Goal: Transaction & Acquisition: Book appointment/travel/reservation

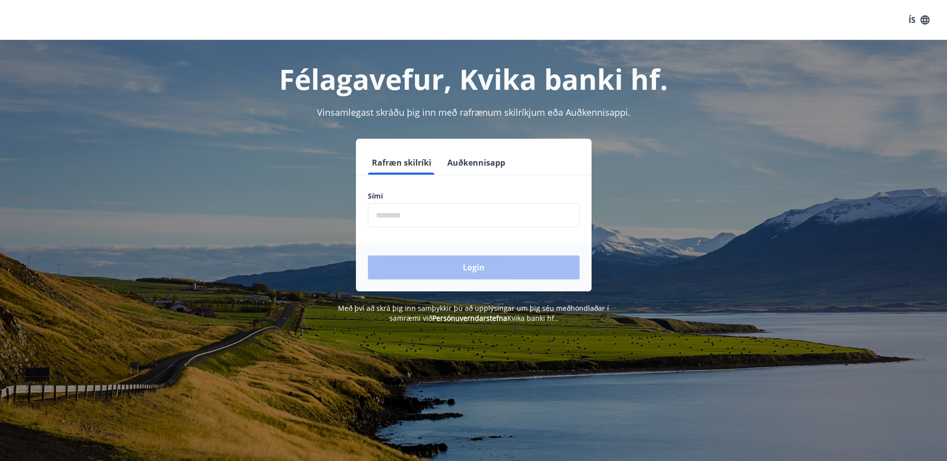
drag, startPoint x: 494, startPoint y: 211, endPoint x: 524, endPoint y: 216, distance: 30.4
click at [500, 215] on input "phone" at bounding box center [474, 215] width 212 height 24
type input "********"
click at [368, 256] on button "Login" at bounding box center [474, 268] width 212 height 24
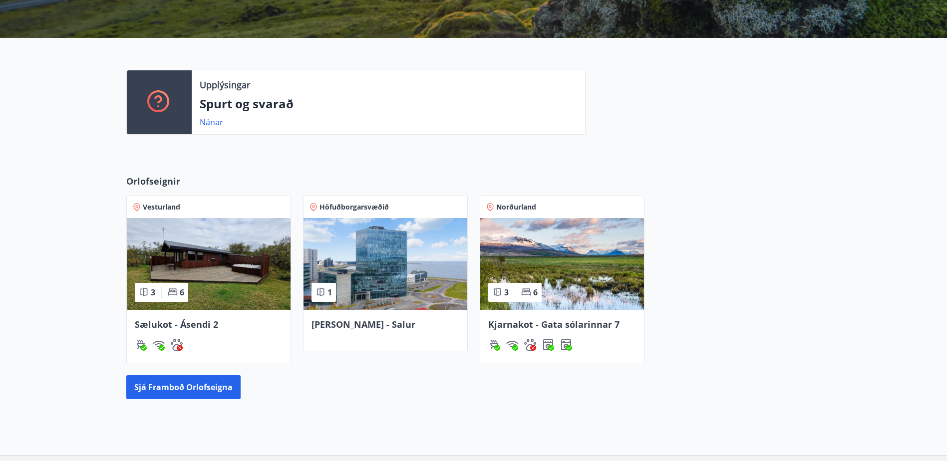
scroll to position [200, 0]
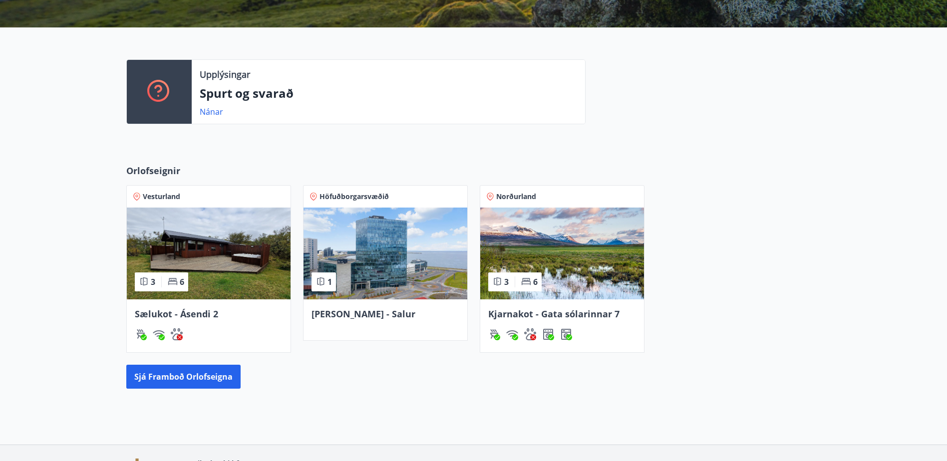
click at [578, 249] on img at bounding box center [562, 254] width 164 height 92
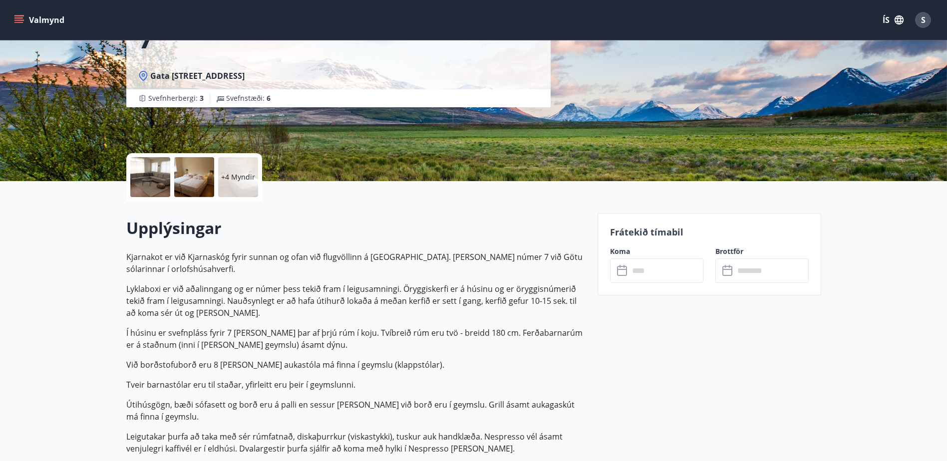
scroll to position [250, 0]
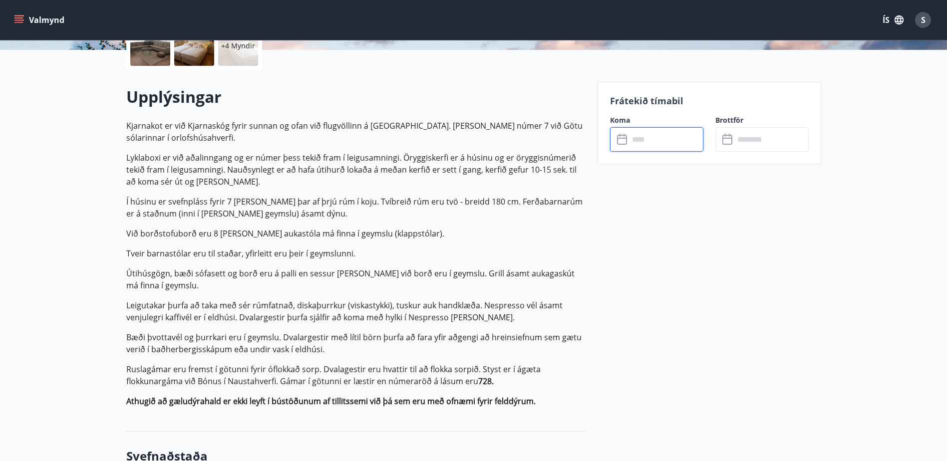
click at [649, 147] on input "text" at bounding box center [666, 139] width 74 height 24
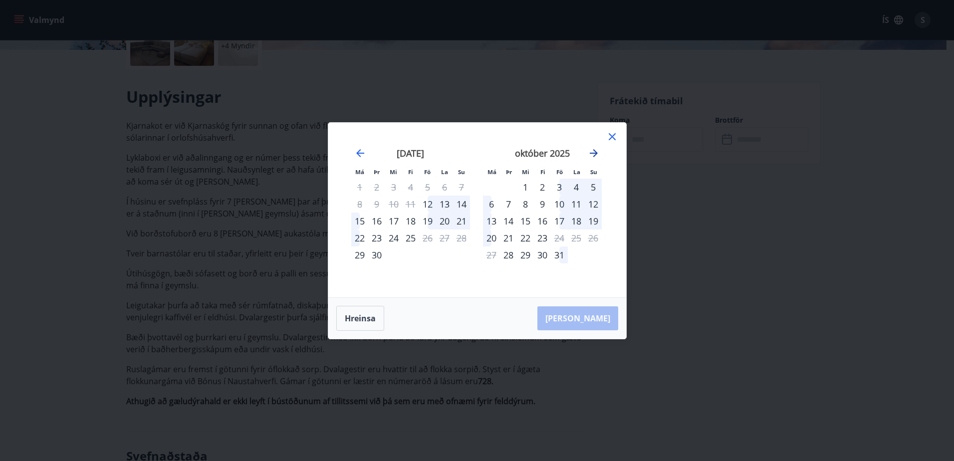
click at [594, 152] on icon "Move forward to switch to the next month." at bounding box center [594, 153] width 12 height 12
click at [575, 189] on div "1" at bounding box center [576, 187] width 17 height 17
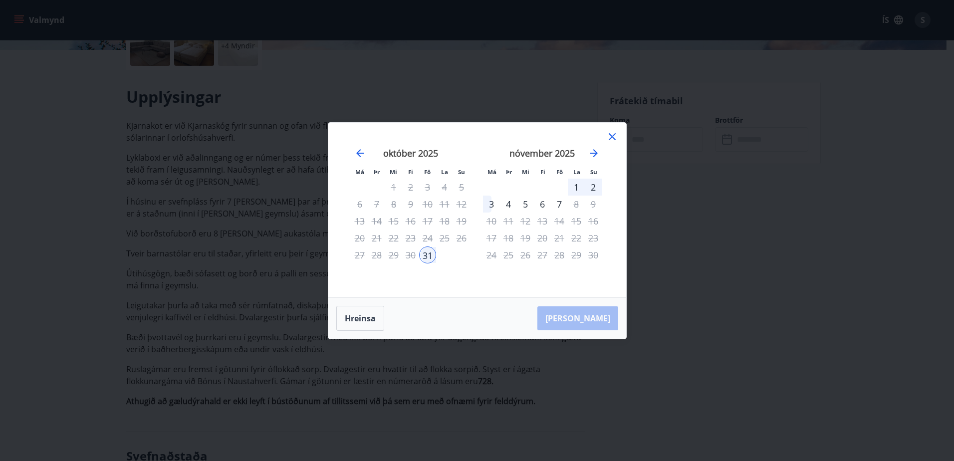
click at [588, 188] on div "2" at bounding box center [593, 187] width 17 height 17
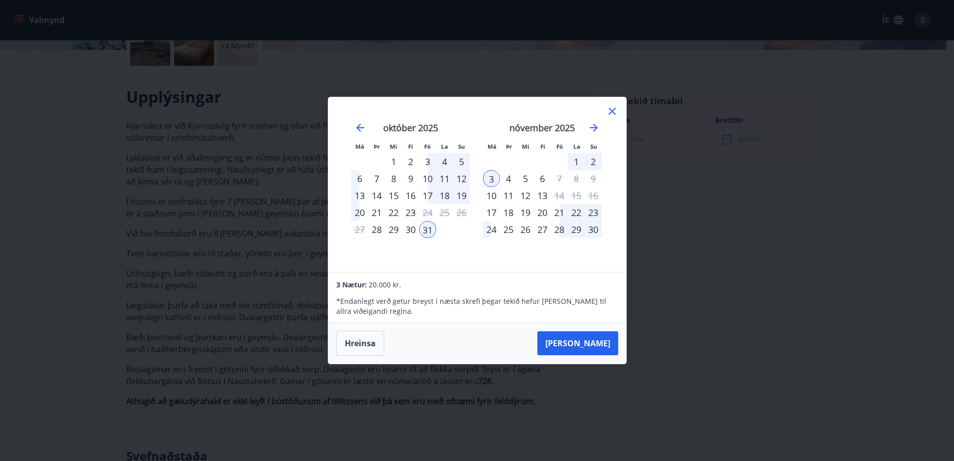
click at [644, 168] on div "Má Þr Mi Fi Fö La Su Má Þr Mi Fi Fö La Su [DATE] 1 2 3 4 5 6 7 8 9 10 11 12 13 …" at bounding box center [477, 230] width 954 height 461
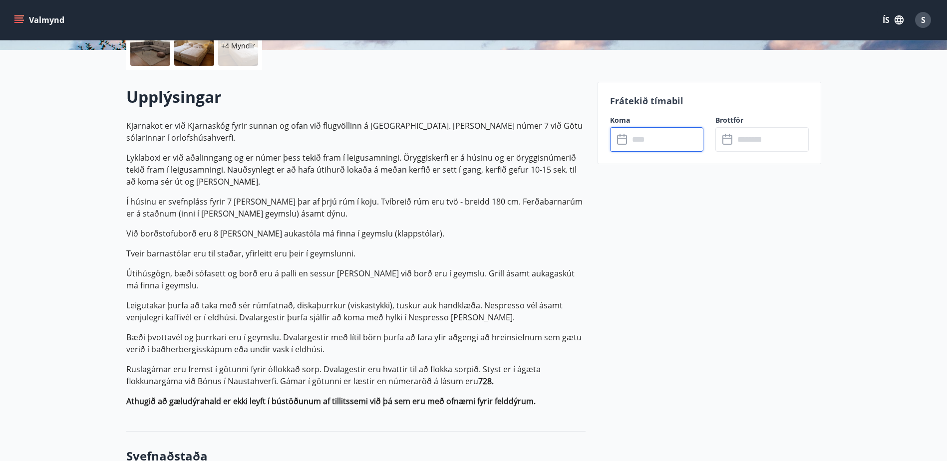
click at [641, 136] on input "text" at bounding box center [666, 139] width 74 height 24
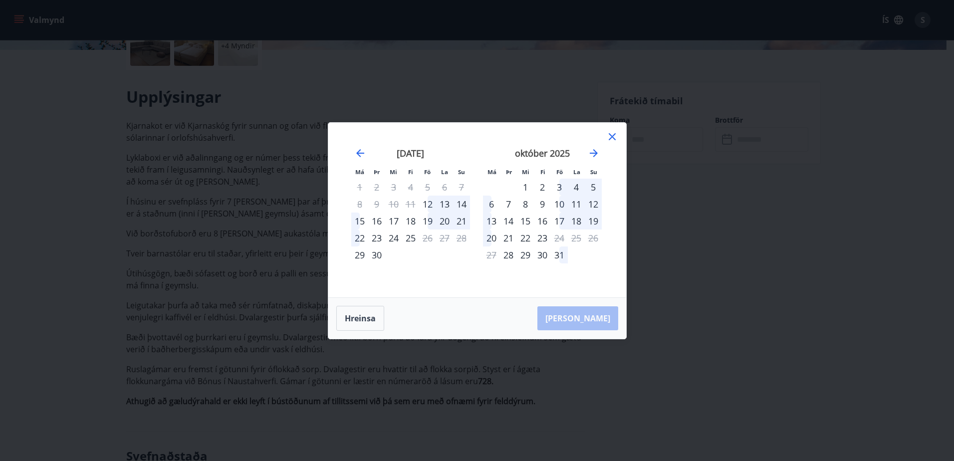
click at [578, 186] on div "4" at bounding box center [576, 187] width 17 height 17
click at [609, 138] on icon at bounding box center [612, 137] width 12 height 12
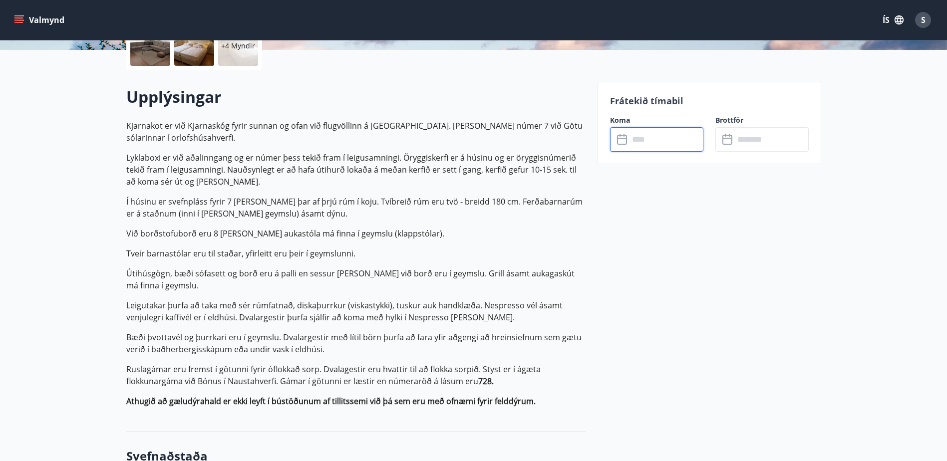
click at [663, 138] on input "text" at bounding box center [666, 139] width 74 height 24
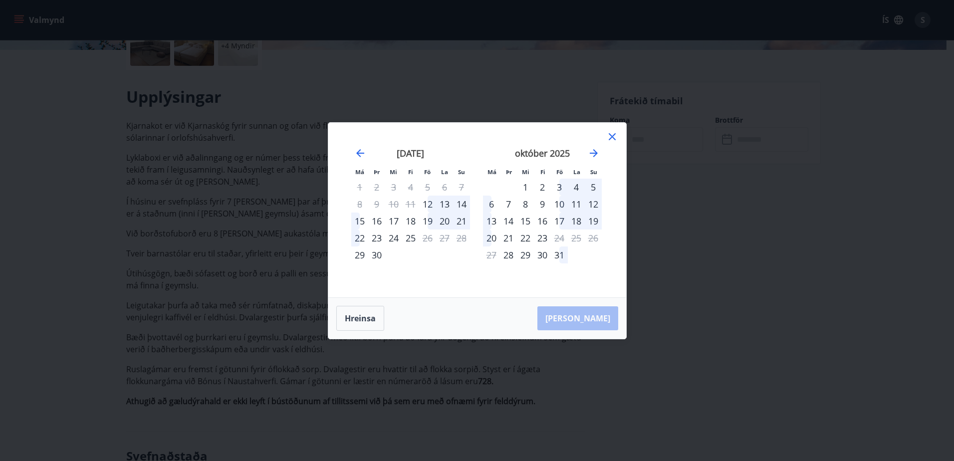
click at [561, 186] on div "3" at bounding box center [559, 187] width 17 height 17
click at [491, 205] on div "6" at bounding box center [491, 204] width 17 height 17
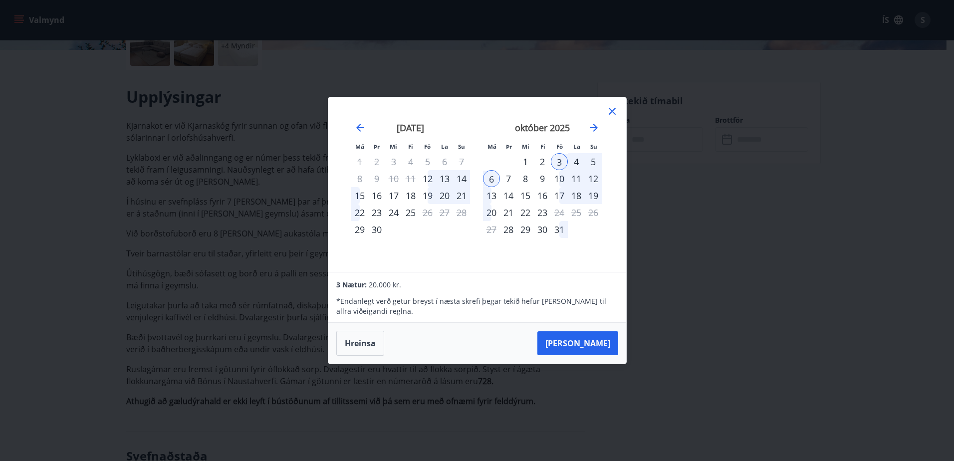
drag, startPoint x: 668, startPoint y: 140, endPoint x: 623, endPoint y: 181, distance: 60.7
click at [666, 141] on div "Má Þr Mi Fi Fö La Su Má Þr Mi Fi Fö La Su [DATE] 1 2 3 4 5 6 7 8 9 10 11 12 13 …" at bounding box center [477, 230] width 954 height 461
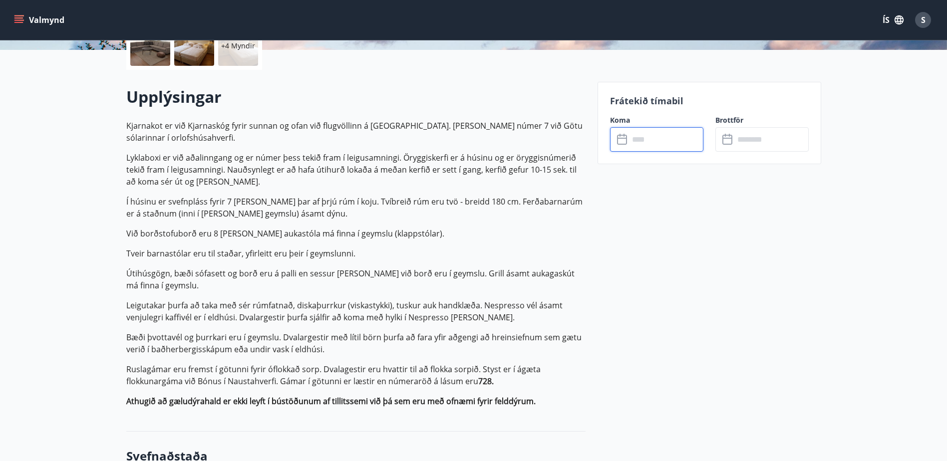
click at [667, 137] on input "text" at bounding box center [666, 139] width 74 height 24
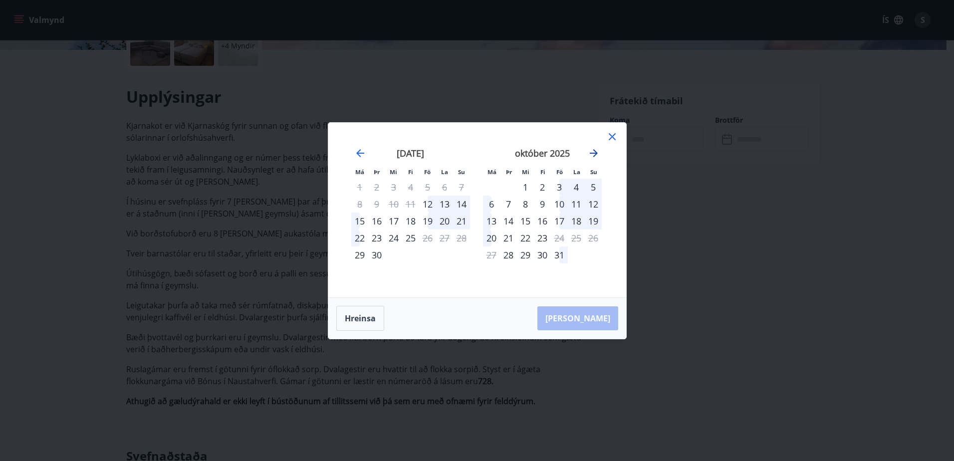
click at [597, 152] on icon "Move forward to switch to the next month." at bounding box center [594, 153] width 8 height 8
click at [575, 189] on div "1" at bounding box center [576, 187] width 17 height 17
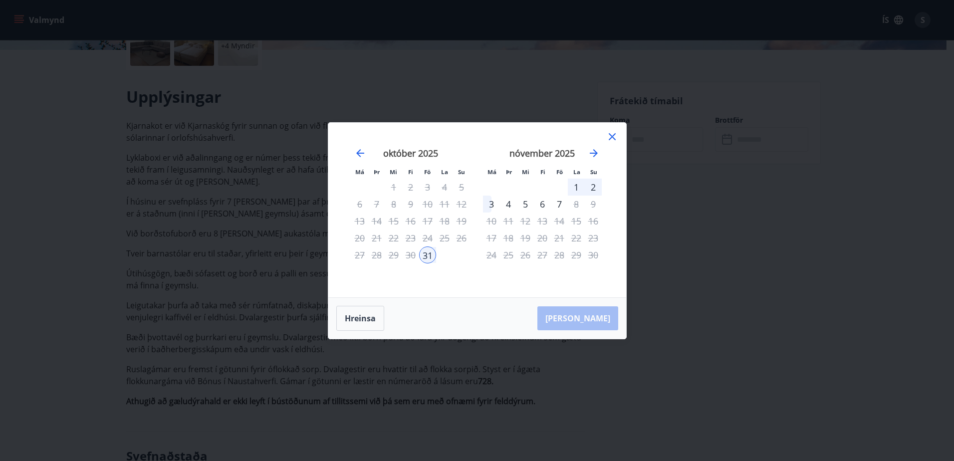
click at [575, 181] on div "1" at bounding box center [576, 187] width 17 height 17
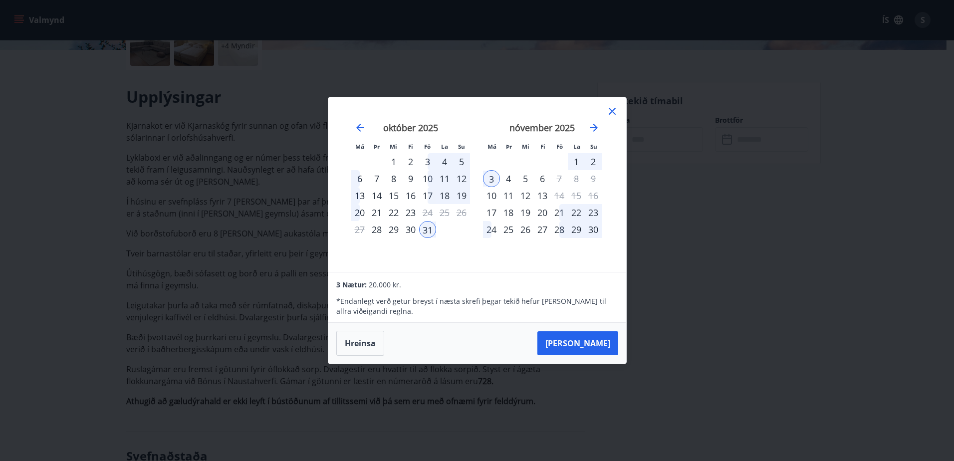
click at [616, 111] on icon at bounding box center [612, 111] width 12 height 12
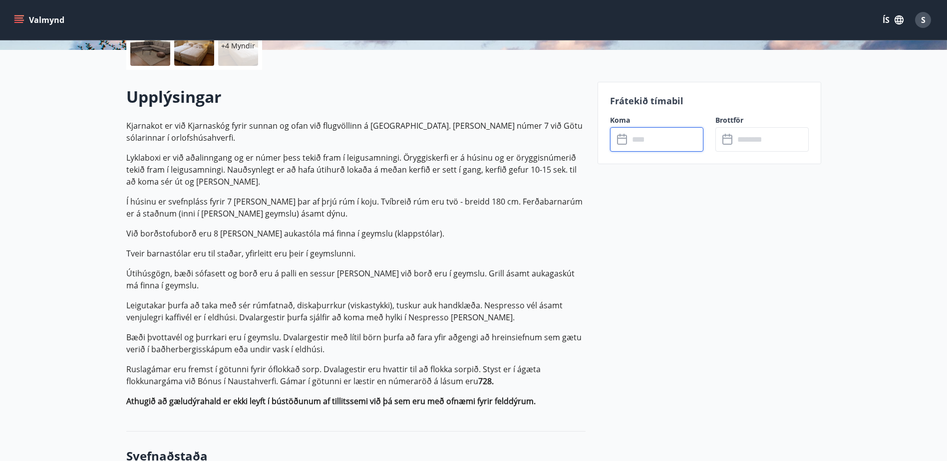
click at [661, 142] on input "text" at bounding box center [666, 139] width 74 height 24
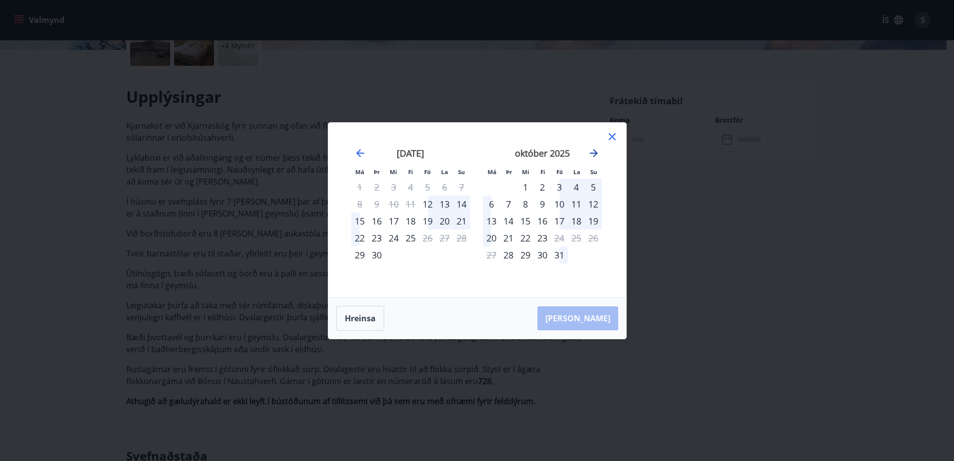
click at [595, 152] on icon "Move forward to switch to the next month." at bounding box center [594, 153] width 12 height 12
drag, startPoint x: 609, startPoint y: 138, endPoint x: 594, endPoint y: 171, distance: 36.2
click at [609, 137] on icon at bounding box center [612, 137] width 12 height 12
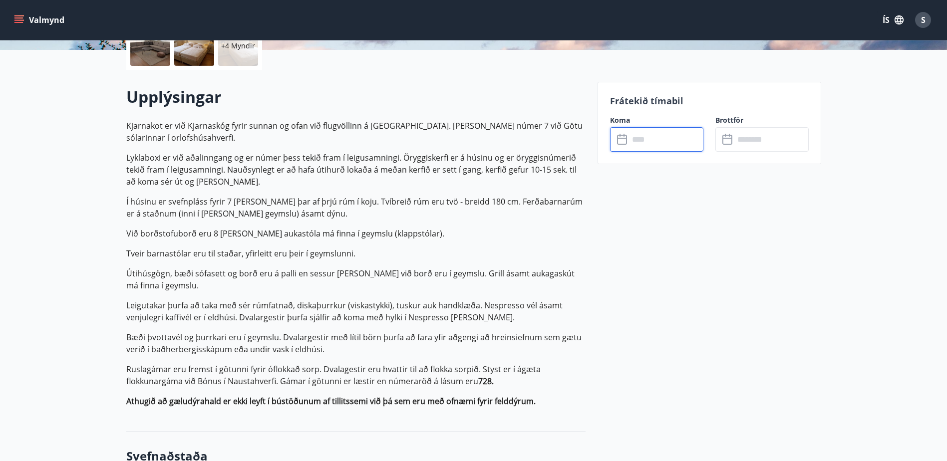
click at [671, 137] on input "text" at bounding box center [666, 139] width 74 height 24
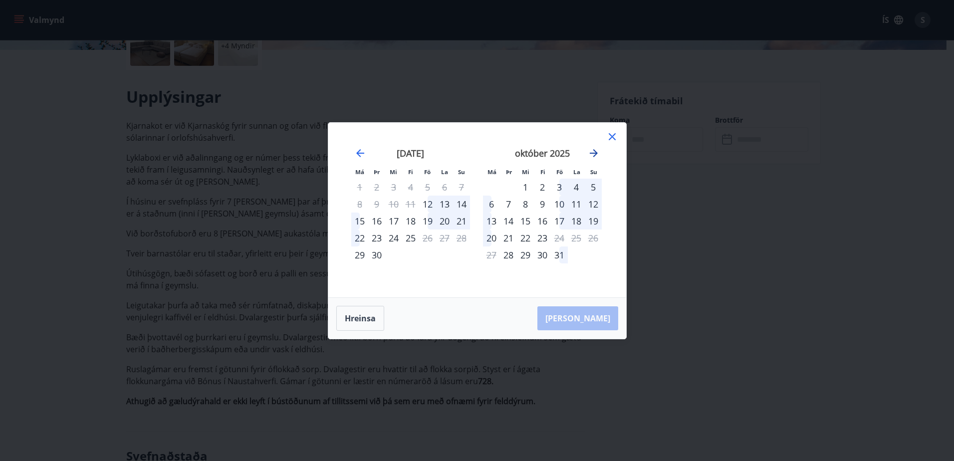
drag, startPoint x: 597, startPoint y: 150, endPoint x: 609, endPoint y: 163, distance: 17.7
click at [599, 149] on icon "Move forward to switch to the next month." at bounding box center [594, 153] width 12 height 12
click at [578, 186] on div "1" at bounding box center [576, 187] width 17 height 17
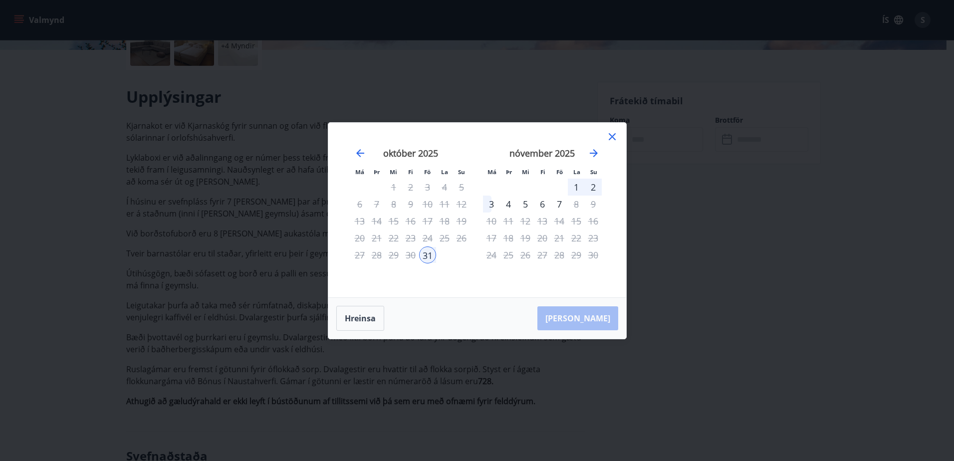
click at [576, 203] on div "8" at bounding box center [576, 204] width 17 height 17
click at [575, 187] on div "1" at bounding box center [576, 187] width 17 height 17
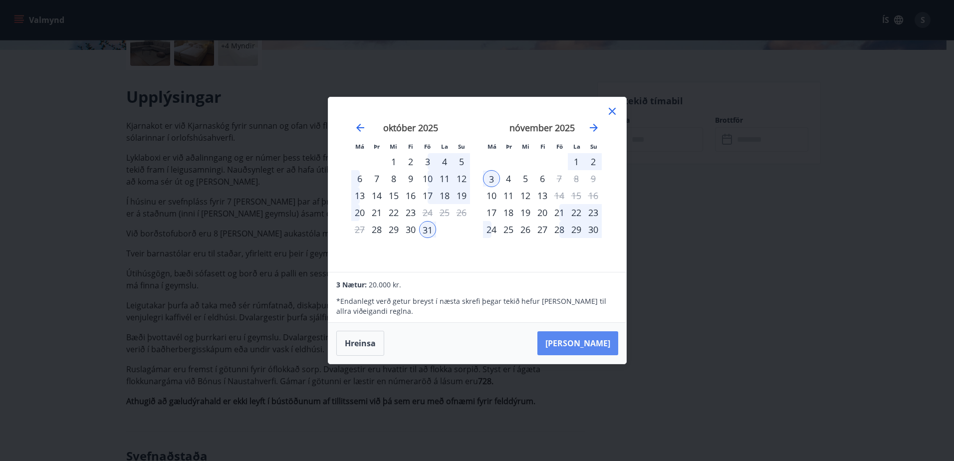
click at [594, 340] on button "[PERSON_NAME]" at bounding box center [577, 343] width 81 height 24
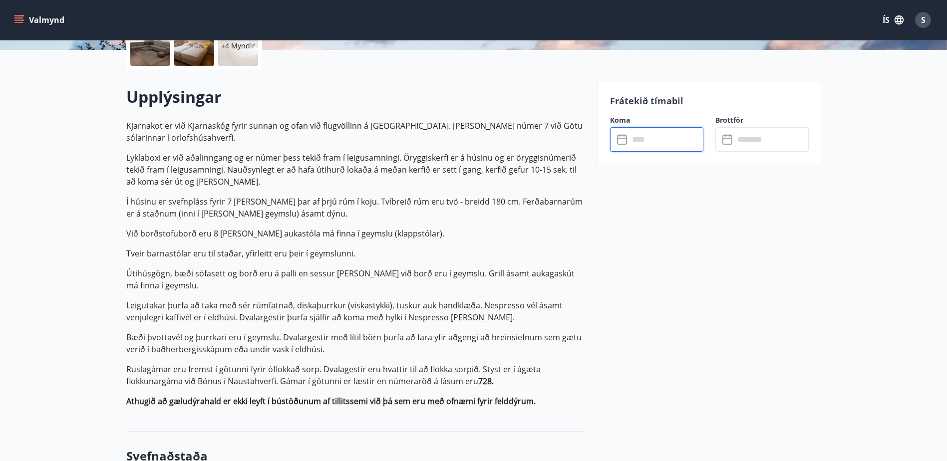
type input "******"
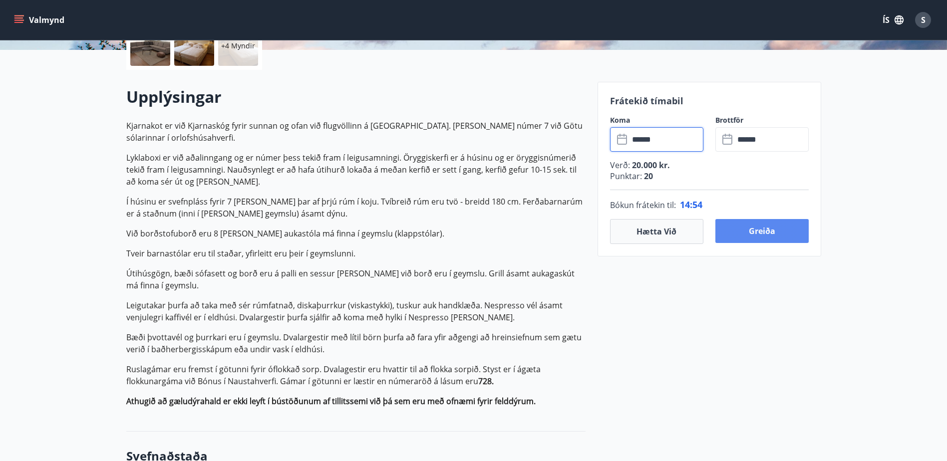
click at [782, 237] on button "Greiða" at bounding box center [761, 231] width 93 height 24
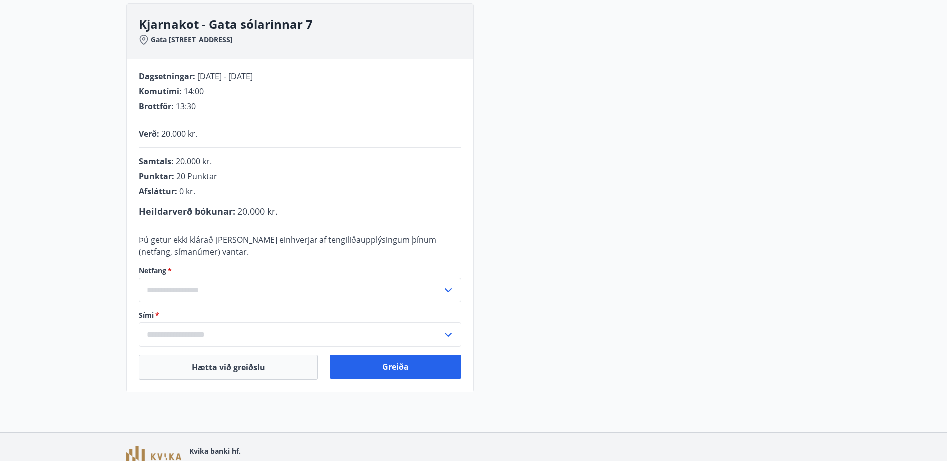
scroll to position [150, 0]
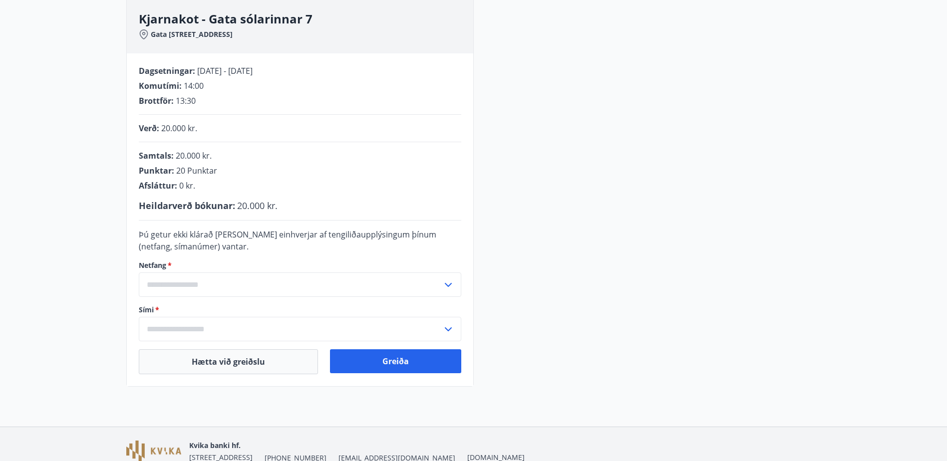
click at [391, 277] on input "text" at bounding box center [290, 284] width 303 height 24
drag, startPoint x: 345, startPoint y: 278, endPoint x: 355, endPoint y: 278, distance: 9.5
click at [347, 278] on input "text" at bounding box center [290, 284] width 303 height 24
click at [447, 289] on icon at bounding box center [448, 285] width 12 height 12
click at [183, 307] on li "Skrá nýtt netfang" at bounding box center [299, 306] width 321 height 18
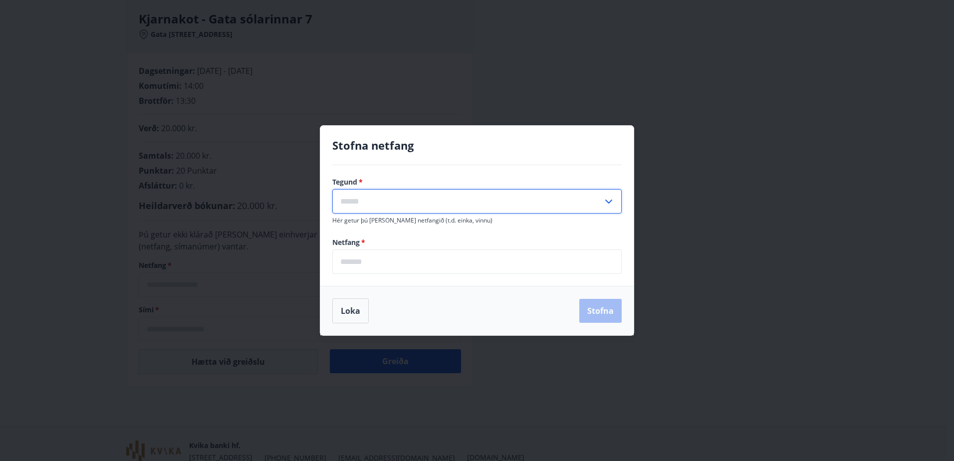
drag, startPoint x: 372, startPoint y: 202, endPoint x: 391, endPoint y: 200, distance: 18.6
click at [372, 201] on input "text" at bounding box center [467, 201] width 270 height 24
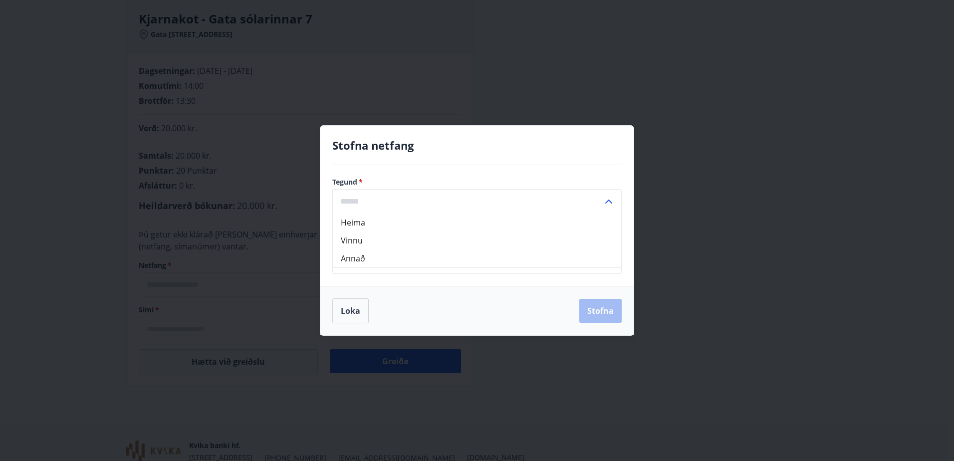
click at [365, 226] on li "Heima" at bounding box center [477, 223] width 288 height 18
type input "*****"
drag, startPoint x: 354, startPoint y: 260, endPoint x: 479, endPoint y: 262, distance: 124.8
click at [356, 260] on input "email" at bounding box center [476, 262] width 289 height 24
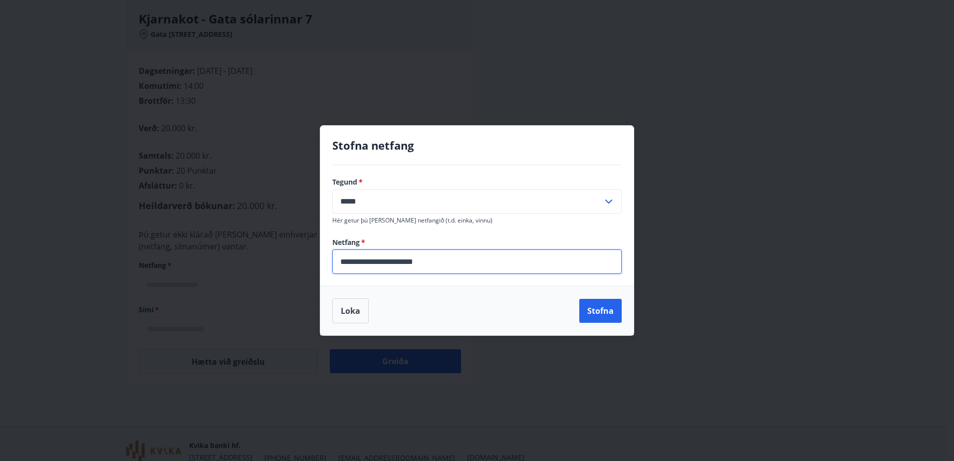
type input "**********"
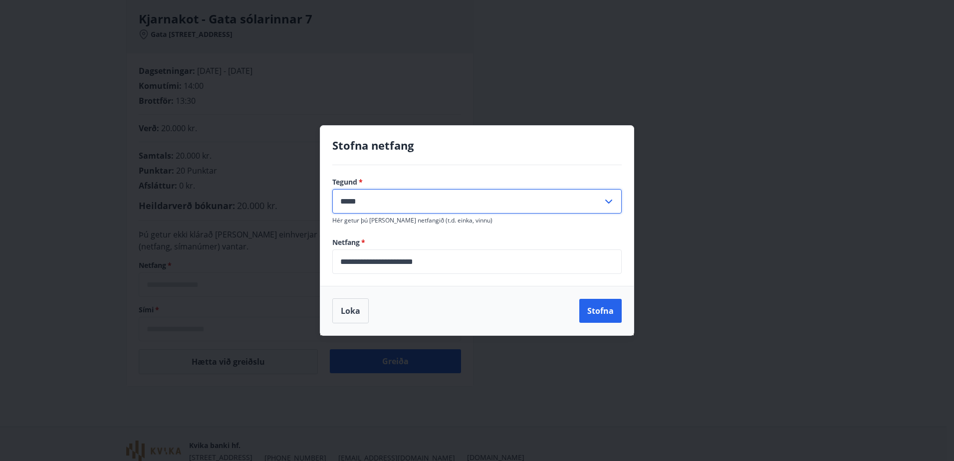
click at [602, 200] on input "*****" at bounding box center [467, 201] width 270 height 24
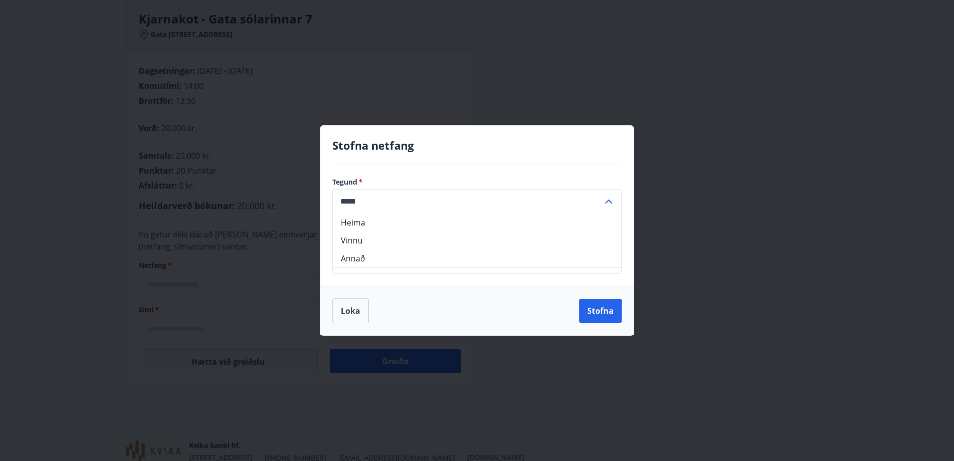
click at [350, 241] on li "Vinnu" at bounding box center [477, 241] width 288 height 18
type input "*****"
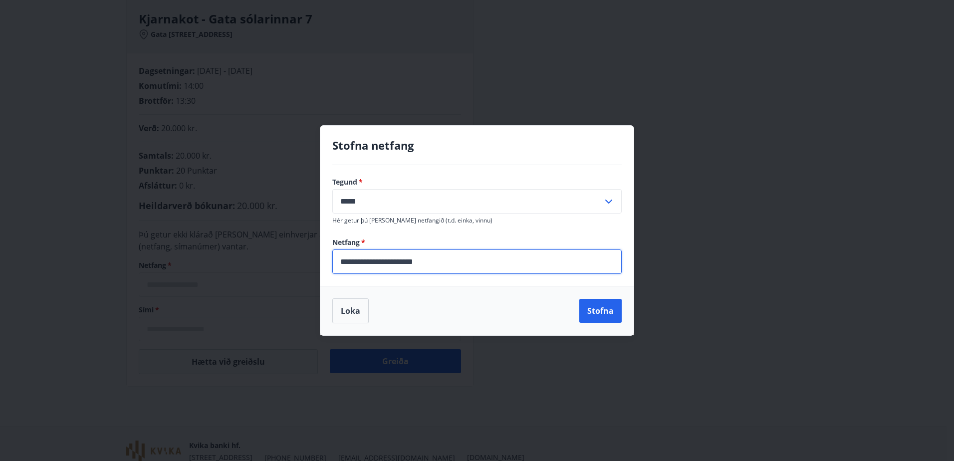
drag, startPoint x: 453, startPoint y: 264, endPoint x: 487, endPoint y: 264, distance: 33.9
click at [455, 264] on input "**********" at bounding box center [476, 262] width 289 height 24
drag, startPoint x: 471, startPoint y: 261, endPoint x: 0, endPoint y: 268, distance: 471.2
click at [0, 268] on html "**********" at bounding box center [477, 179] width 954 height 659
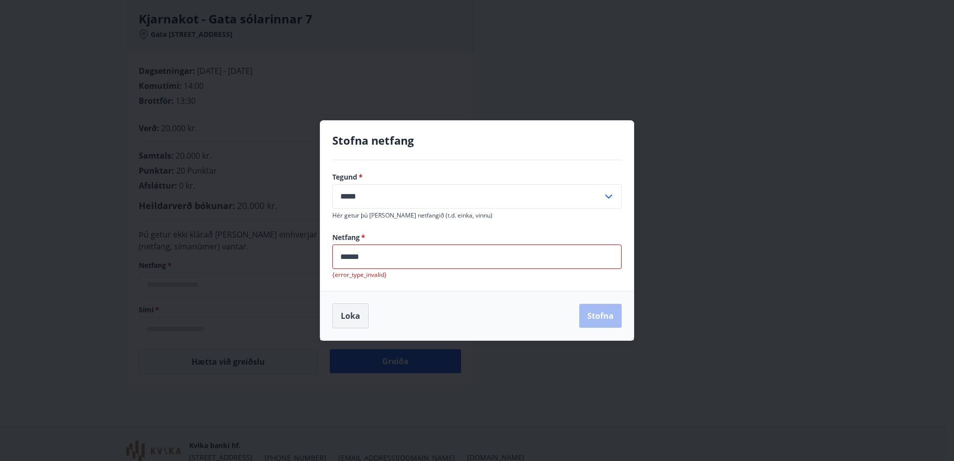
type input "**********"
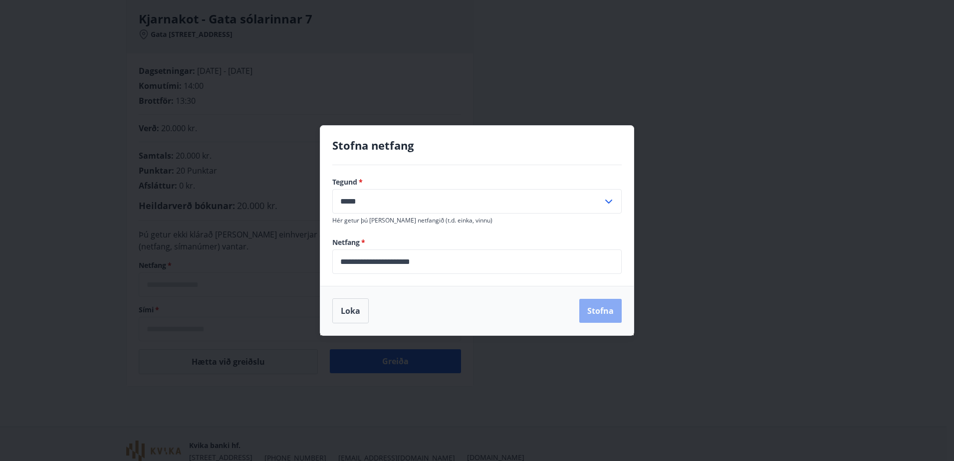
click at [601, 312] on button "Stofna" at bounding box center [600, 311] width 42 height 24
type input "**********"
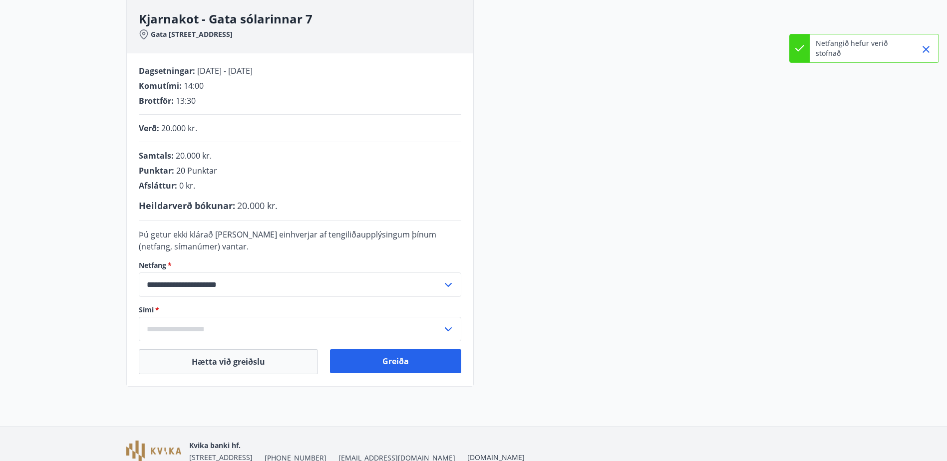
click at [190, 330] on input "text" at bounding box center [290, 329] width 303 height 24
click at [695, 326] on div "**********" at bounding box center [473, 192] width 695 height 389
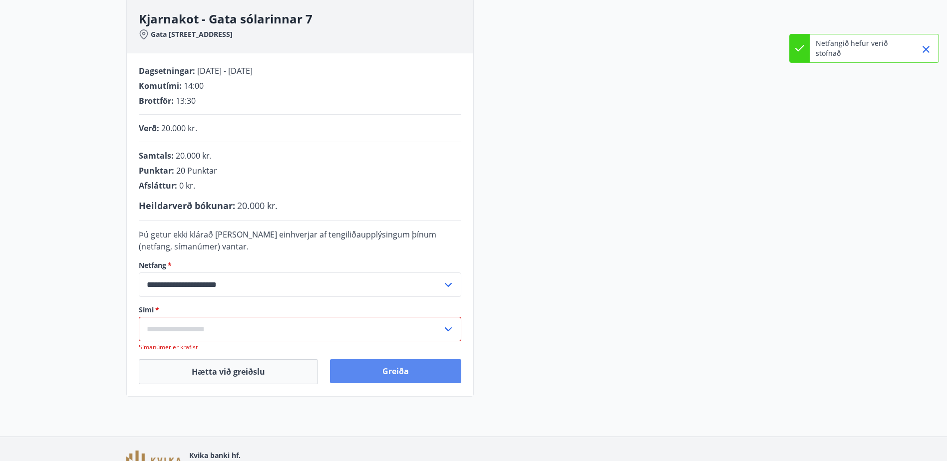
click at [384, 374] on button "Greiða" at bounding box center [395, 371] width 131 height 24
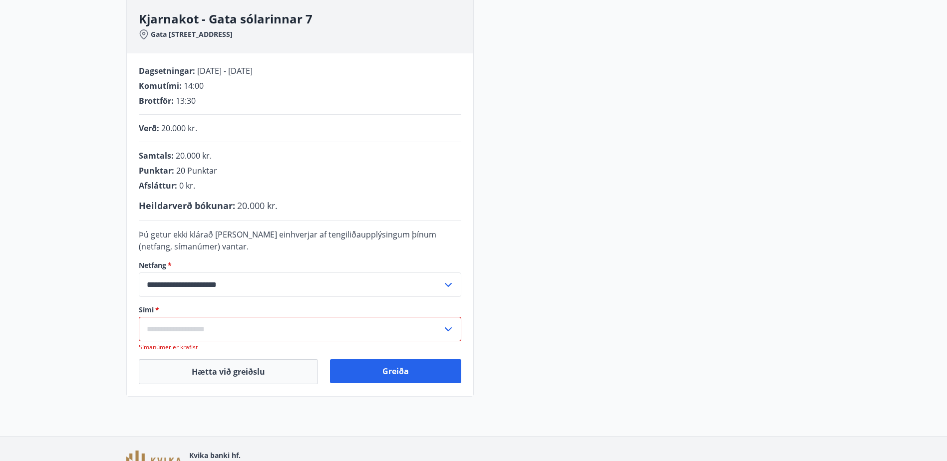
click at [450, 330] on icon at bounding box center [448, 329] width 12 height 12
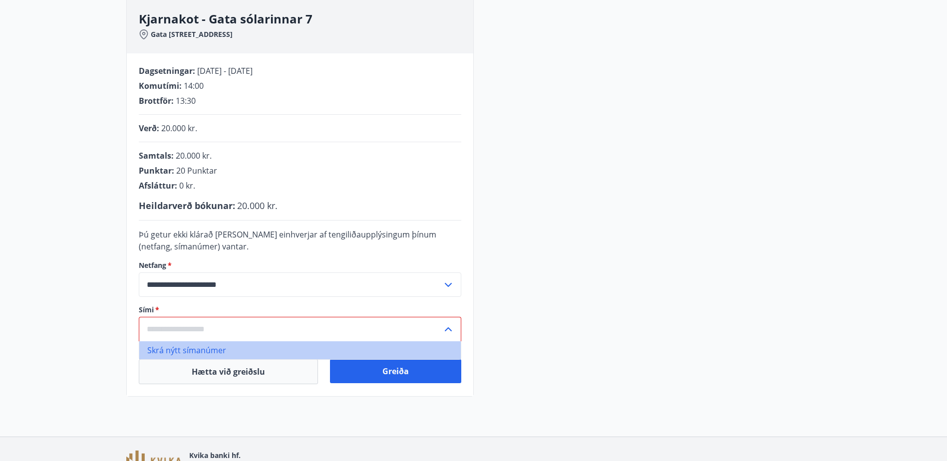
click at [207, 349] on li "Skrá nýtt símanúmer" at bounding box center [299, 350] width 321 height 18
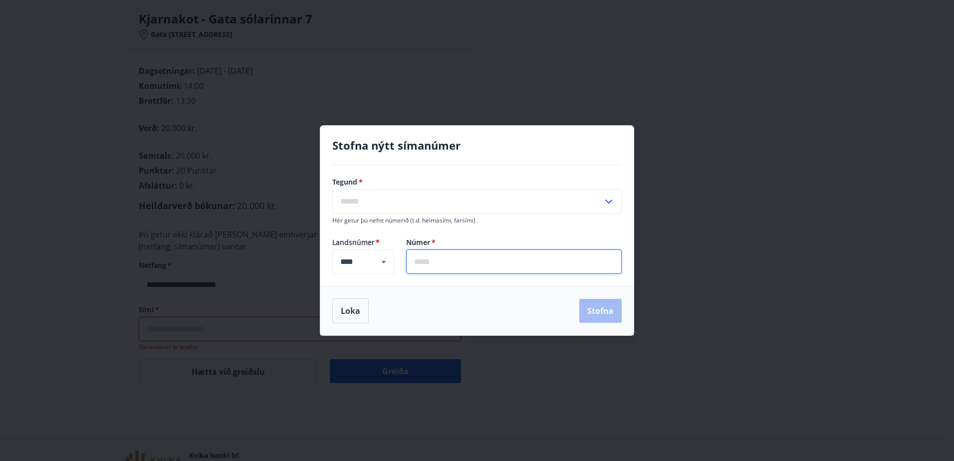
click at [449, 255] on input "text" at bounding box center [514, 262] width 216 height 24
type input "*******"
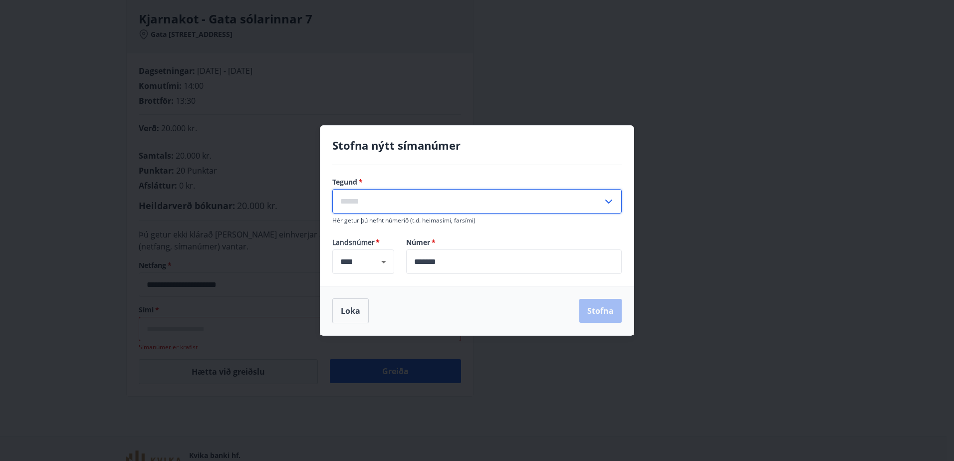
click at [602, 205] on input "text" at bounding box center [467, 201] width 270 height 24
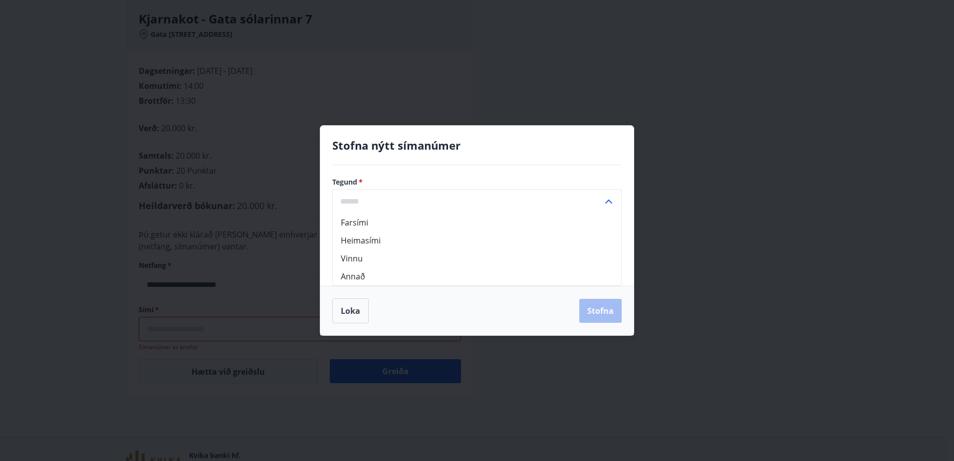
click at [377, 225] on li "Farsími" at bounding box center [477, 223] width 288 height 18
type input "*******"
click at [593, 311] on button "Stofna" at bounding box center [600, 311] width 42 height 24
type input "**********"
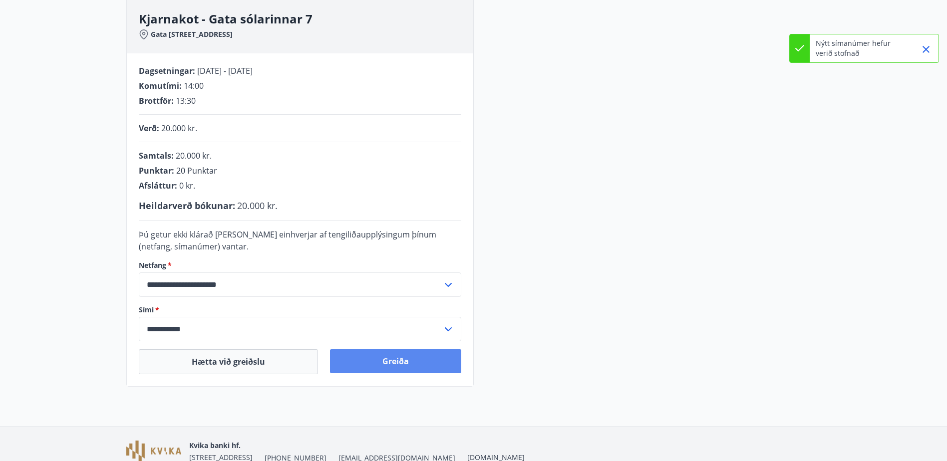
click at [383, 363] on button "Greiða" at bounding box center [395, 361] width 131 height 24
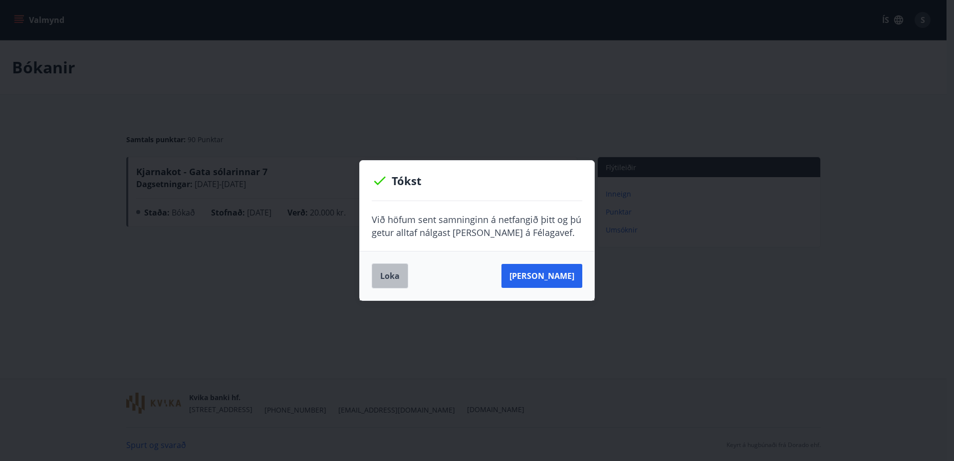
drag, startPoint x: 388, startPoint y: 280, endPoint x: 508, endPoint y: 273, distance: 120.0
click at [390, 280] on button "Loka" at bounding box center [390, 275] width 36 height 25
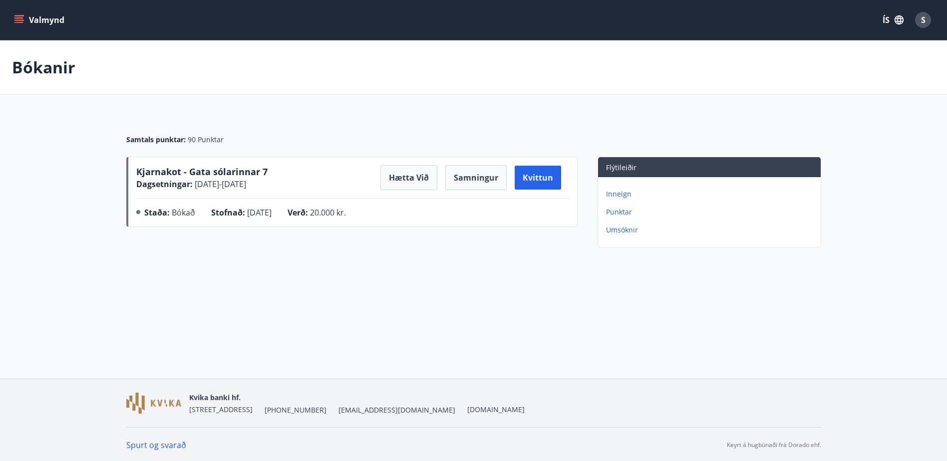
click at [624, 193] on p "Inneign" at bounding box center [711, 194] width 211 height 10
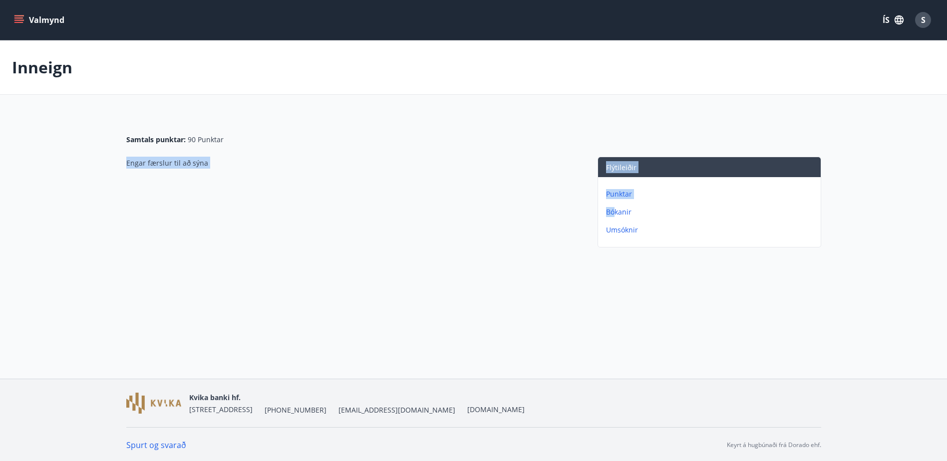
drag, startPoint x: 614, startPoint y: 214, endPoint x: 66, endPoint y: 273, distance: 550.7
click at [66, 273] on div "Inneign Samtals punktar : 90 Punktar Engar færslur til að sýna Flýtileiðir Punk…" at bounding box center [473, 165] width 947 height 251
click at [628, 231] on p "Umsóknir" at bounding box center [711, 230] width 211 height 10
click at [14, 16] on icon "menu" at bounding box center [19, 20] width 10 height 10
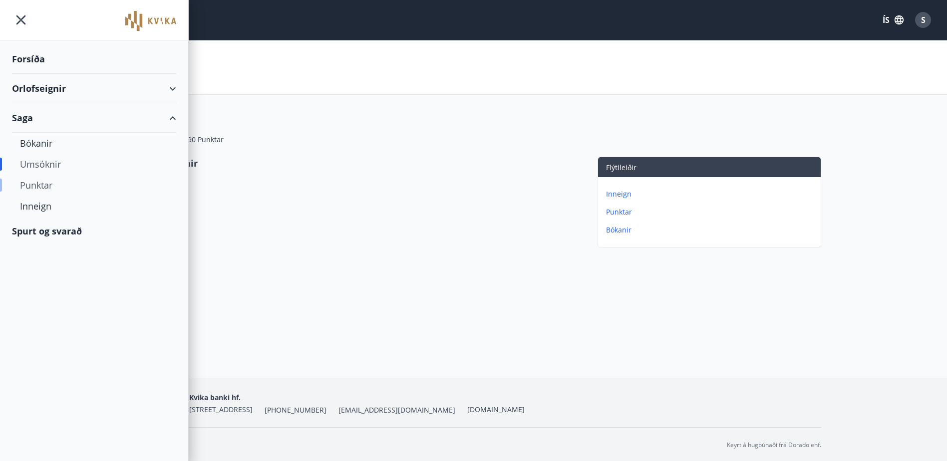
click at [43, 190] on div "Punktar" at bounding box center [94, 185] width 148 height 21
